Goal: Navigation & Orientation: Find specific page/section

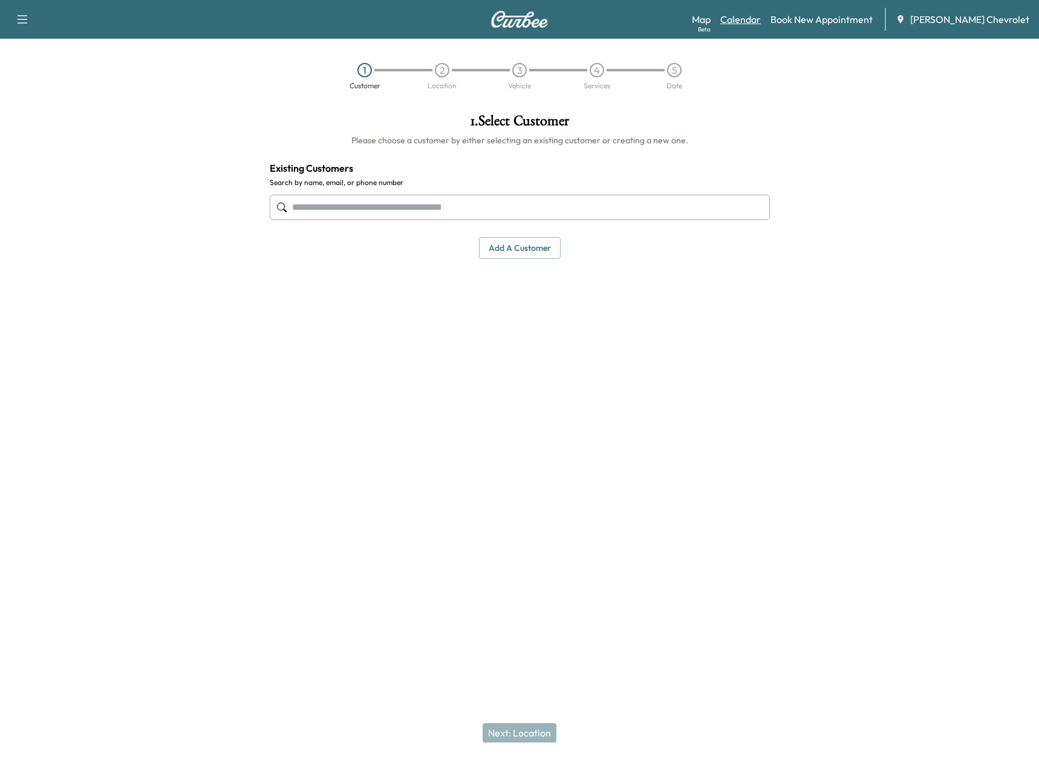
click at [760, 19] on link "Calendar" at bounding box center [740, 19] width 41 height 15
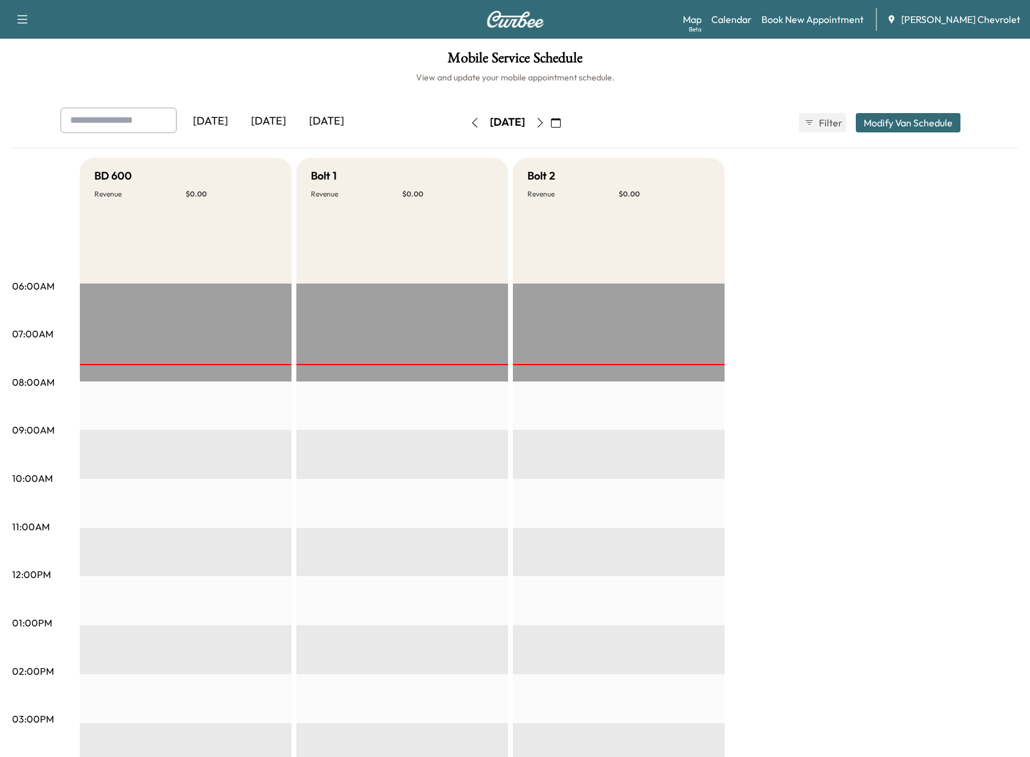
click at [545, 120] on icon "button" at bounding box center [540, 123] width 10 height 10
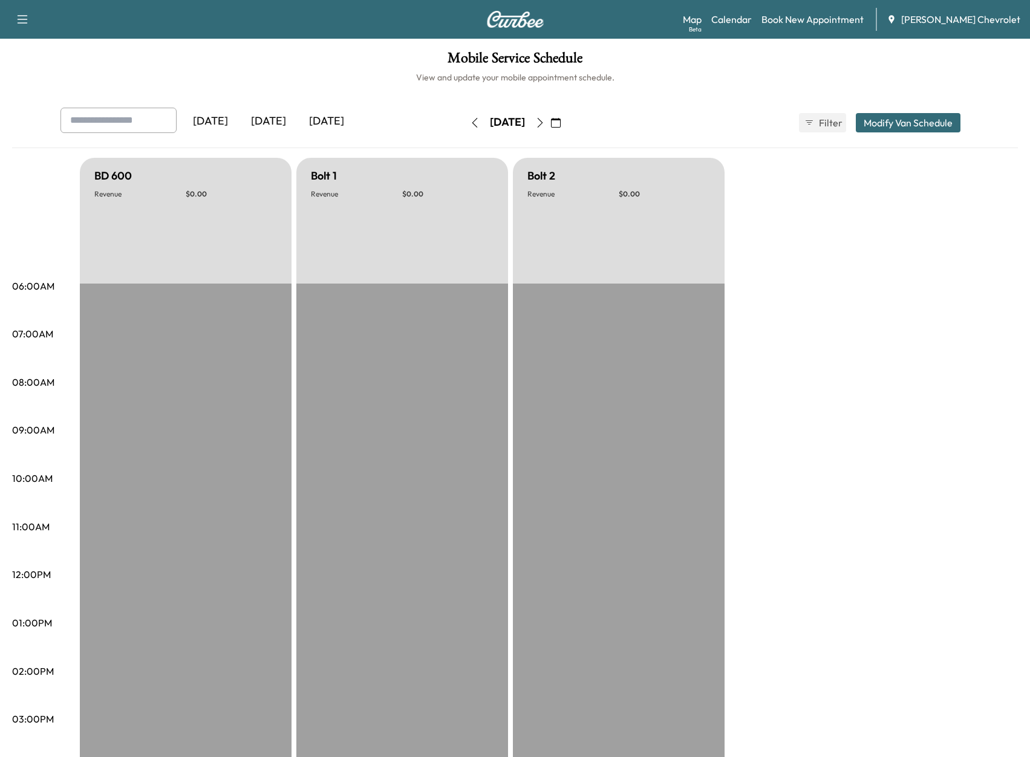
click at [464, 129] on button "button" at bounding box center [474, 122] width 21 height 19
